Goal: Task Accomplishment & Management: Manage account settings

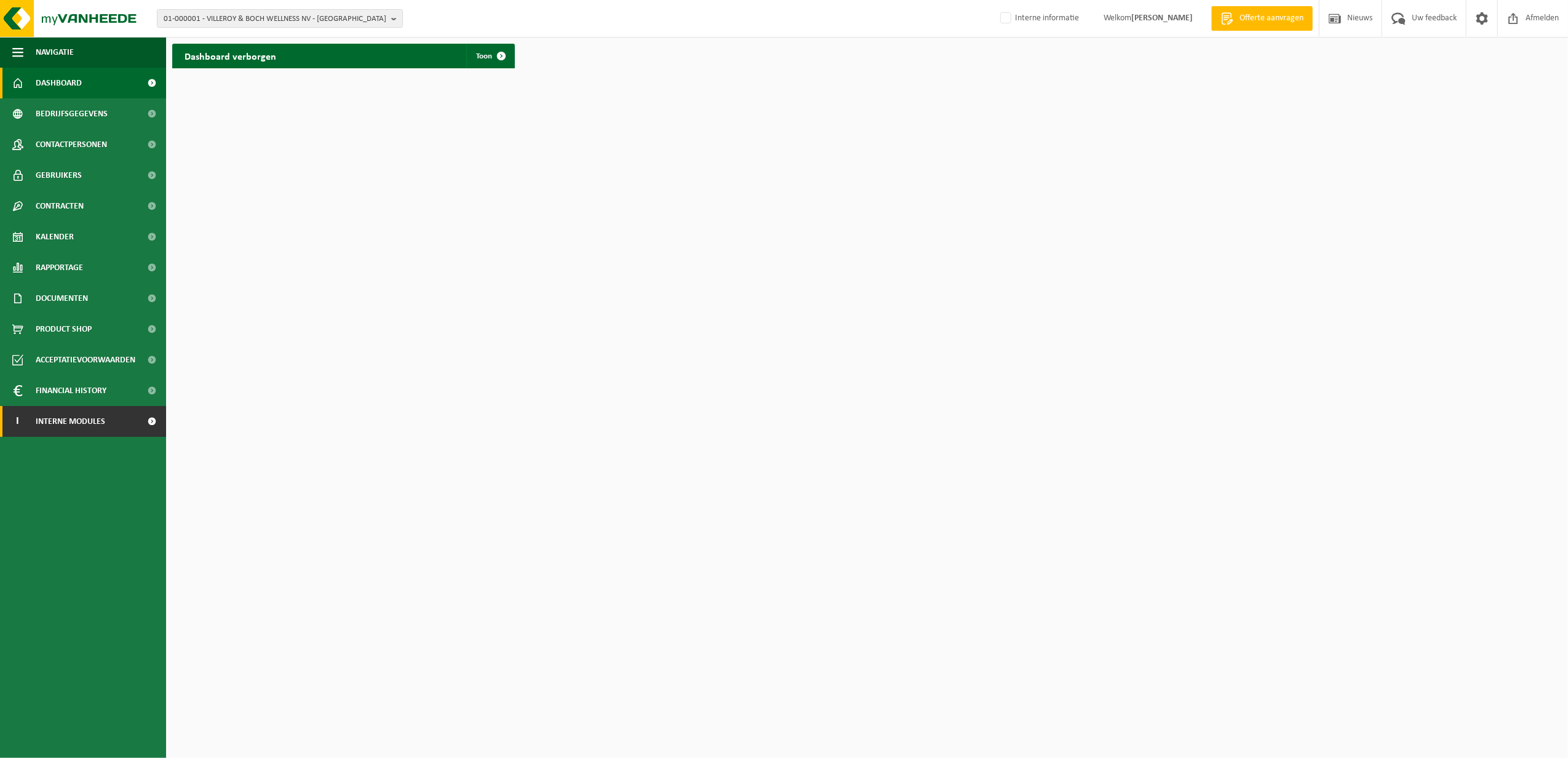
click at [79, 415] on span "Interne modules" at bounding box center [70, 421] width 70 height 31
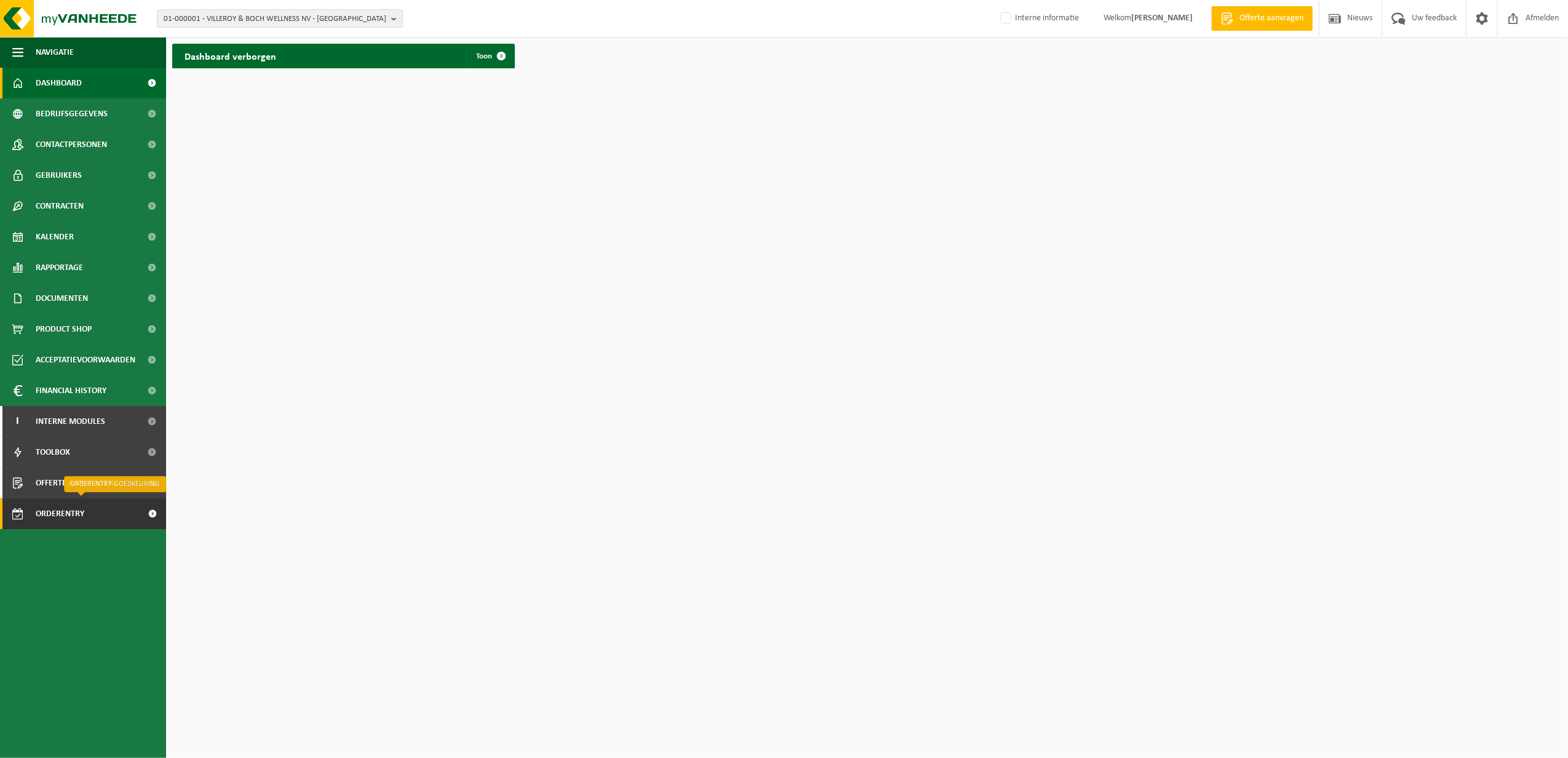
click at [80, 510] on span "Orderentry Goedkeuring" at bounding box center [87, 513] width 103 height 31
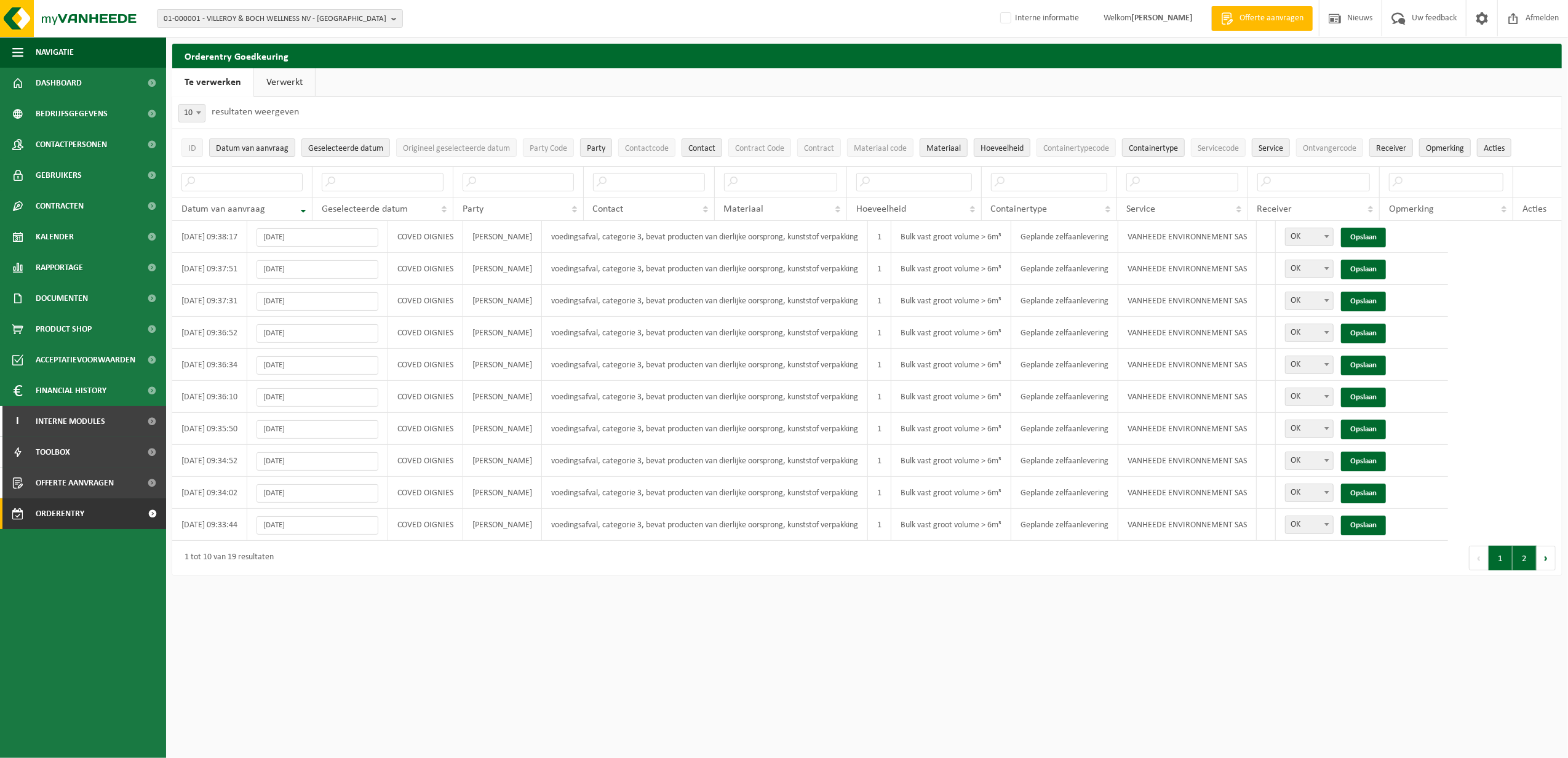
click at [1522, 565] on button "2" at bounding box center [1525, 558] width 24 height 24
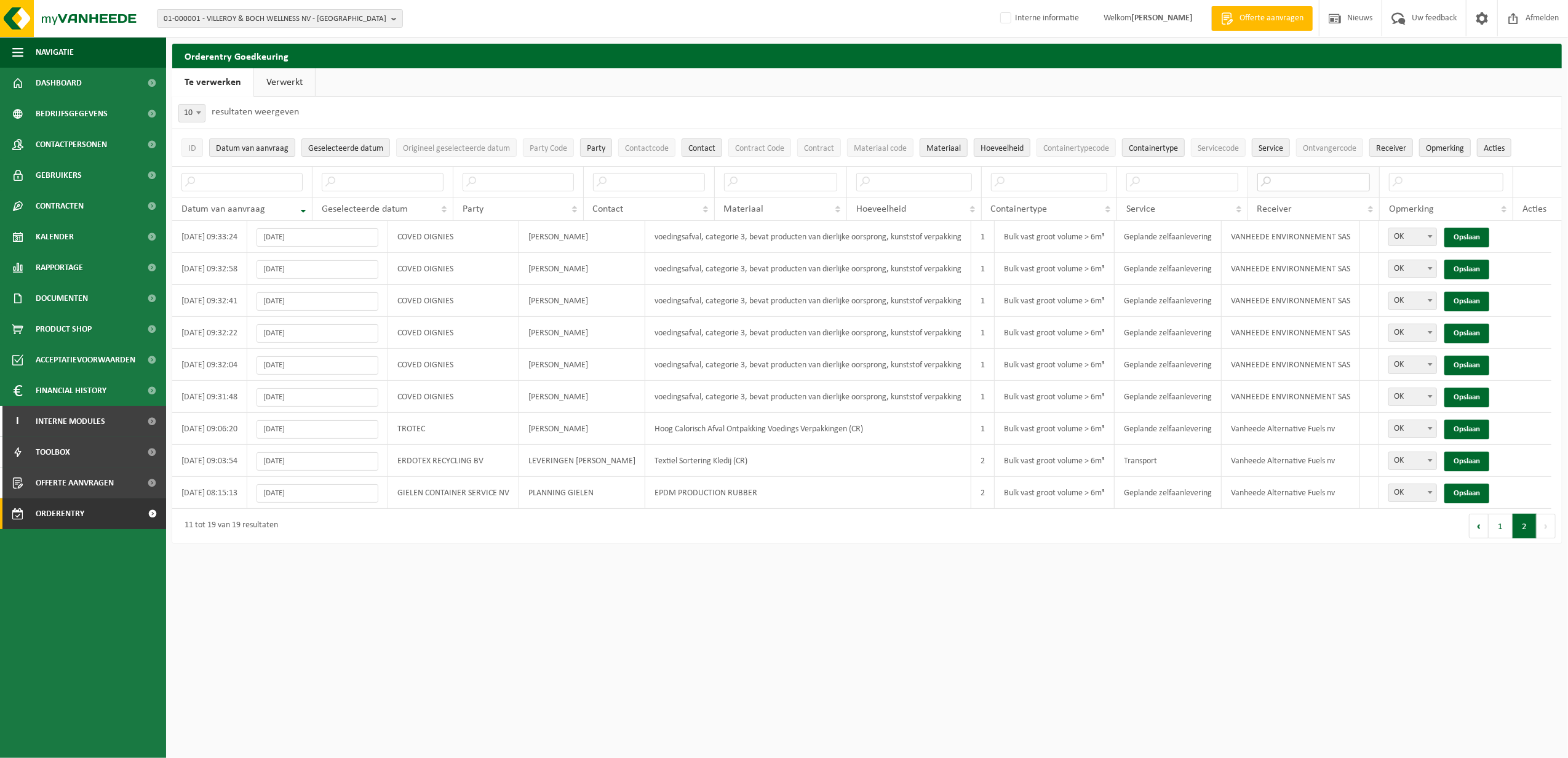
click at [1277, 183] on input "text" at bounding box center [1314, 182] width 113 height 18
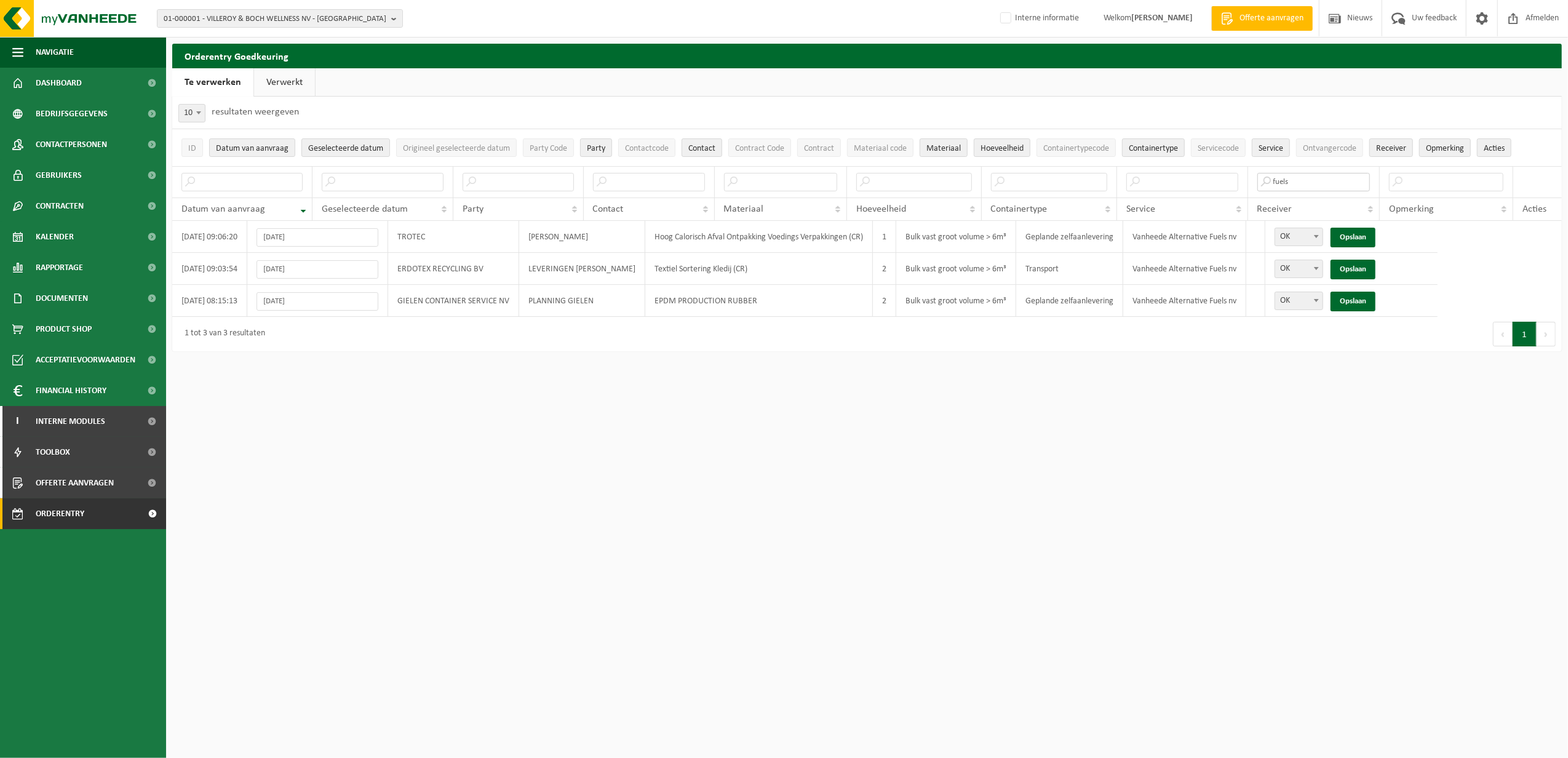
type input "fuels"
click at [1349, 266] on link "Opslaan" at bounding box center [1353, 270] width 45 height 20
